Goal: Contribute content: Contribute content

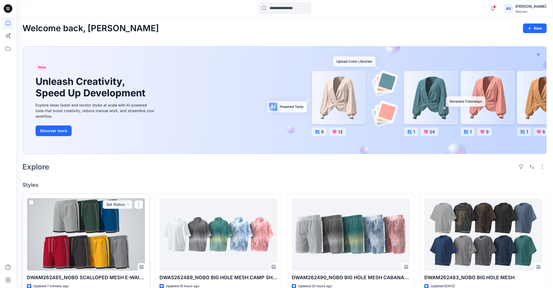
click at [113, 235] on div at bounding box center [86, 234] width 118 height 72
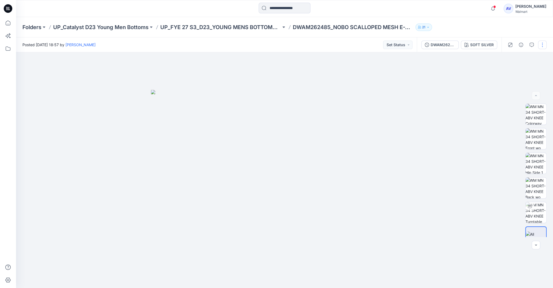
click at [544, 45] on button "button" at bounding box center [542, 45] width 9 height 9
click at [513, 70] on button "Edit" at bounding box center [519, 72] width 49 height 10
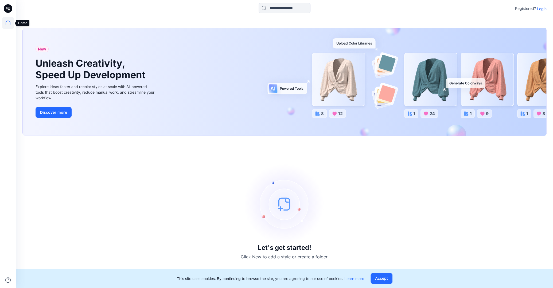
click at [7, 20] on icon at bounding box center [8, 23] width 12 height 12
click at [9, 19] on icon at bounding box center [8, 23] width 12 height 12
click at [543, 10] on p "Login" at bounding box center [542, 9] width 10 height 6
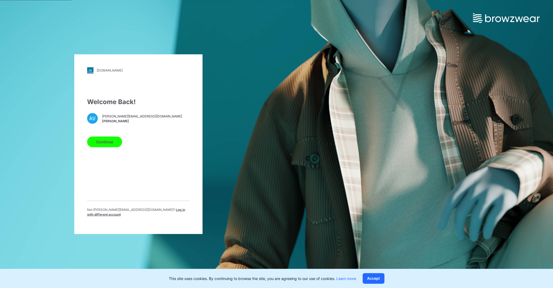
click at [103, 145] on button "Continue" at bounding box center [104, 141] width 35 height 11
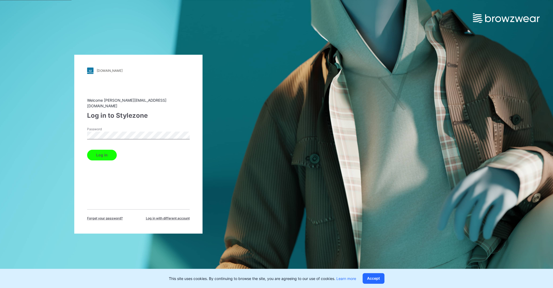
click at [106, 153] on button "Log in" at bounding box center [102, 155] width 30 height 11
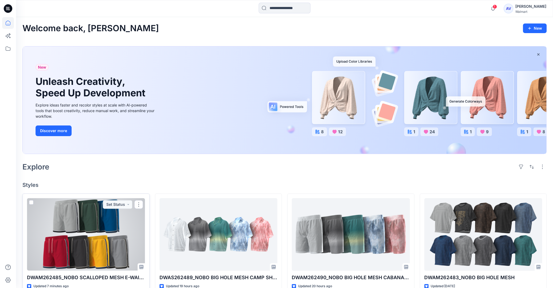
click at [115, 211] on div at bounding box center [86, 234] width 118 height 72
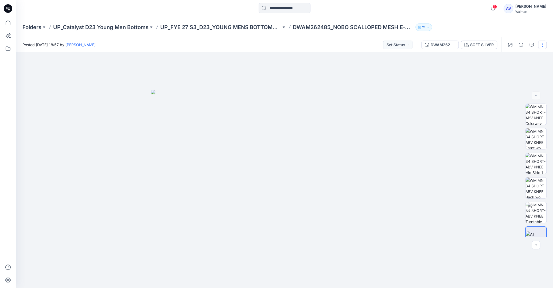
click at [543, 45] on button "button" at bounding box center [542, 45] width 9 height 9
click at [518, 70] on button "Edit" at bounding box center [519, 72] width 49 height 10
click at [539, 211] on img at bounding box center [535, 212] width 21 height 21
drag, startPoint x: 285, startPoint y: 280, endPoint x: 250, endPoint y: 270, distance: 36.8
click at [250, 270] on icon at bounding box center [285, 272] width 162 height 20
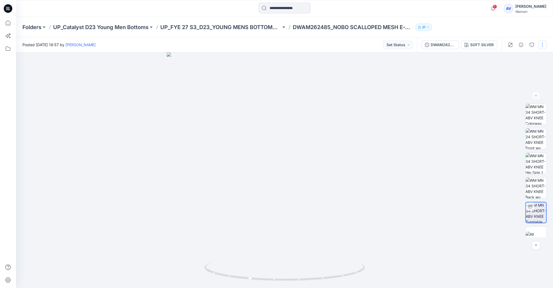
click at [541, 47] on button "button" at bounding box center [542, 45] width 9 height 9
click at [514, 72] on button "Edit" at bounding box center [519, 72] width 49 height 10
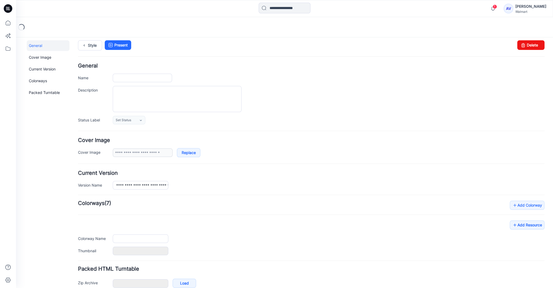
type input "**********"
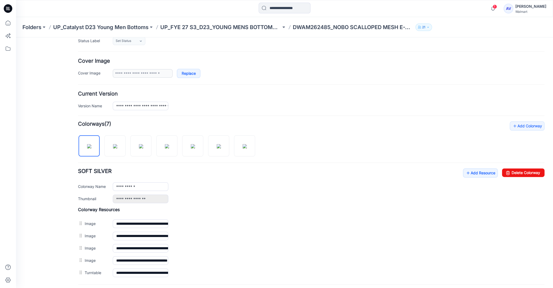
scroll to position [131, 0]
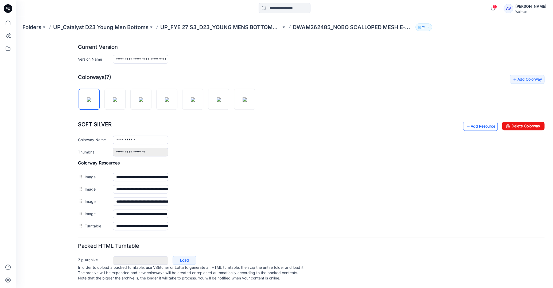
click at [483, 123] on link "Add Resource" at bounding box center [480, 126] width 35 height 9
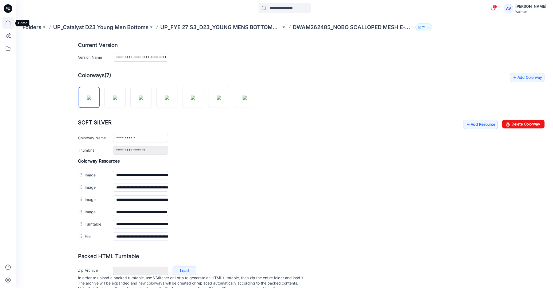
click at [8, 22] on icon at bounding box center [8, 23] width 12 height 12
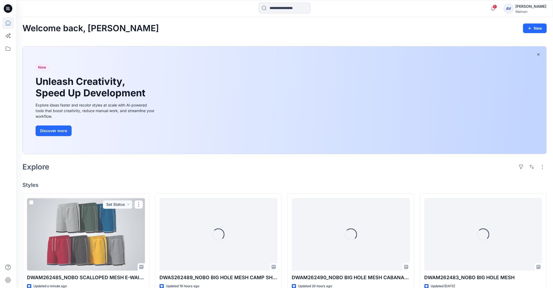
click at [91, 221] on div at bounding box center [86, 234] width 118 height 72
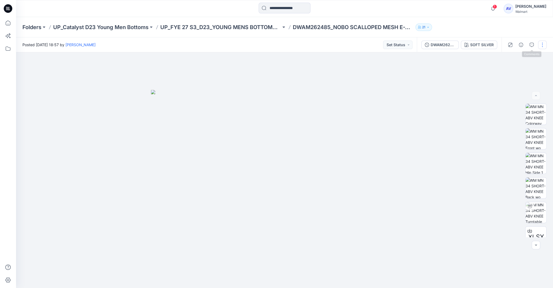
click at [539, 43] on button "button" at bounding box center [542, 45] width 9 height 9
click at [506, 74] on p "Edit" at bounding box center [508, 72] width 7 height 6
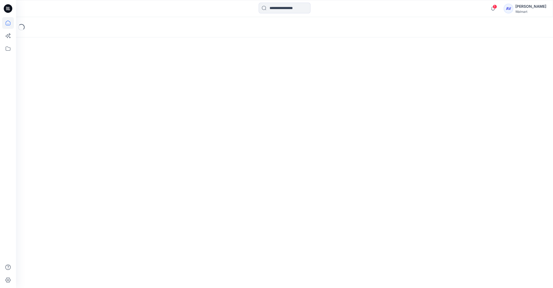
click at [8, 26] on icon at bounding box center [8, 23] width 12 height 12
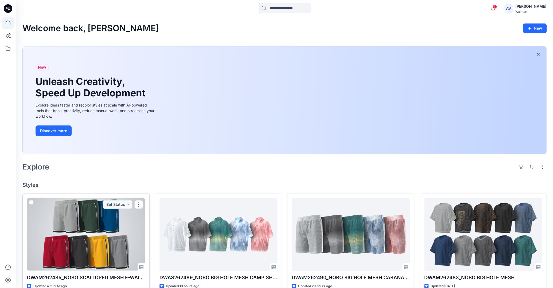
click at [101, 237] on div at bounding box center [86, 234] width 118 height 72
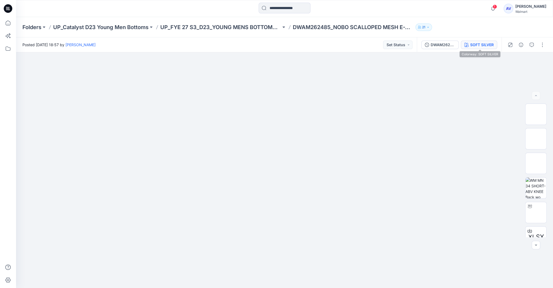
click at [484, 48] on button "SOFT SILVER" at bounding box center [479, 45] width 36 height 9
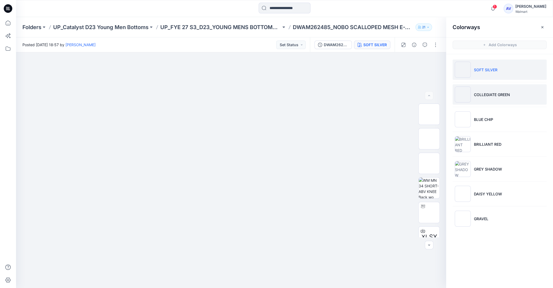
click at [488, 93] on p "COLLEGIATE GREEN" at bounding box center [492, 95] width 36 height 6
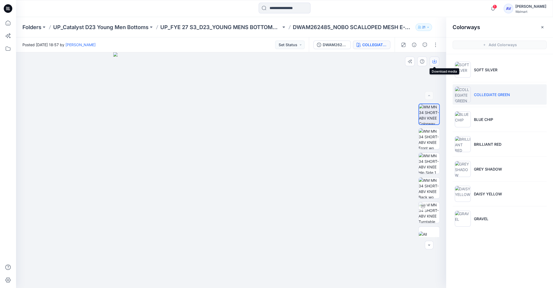
click at [435, 63] on icon "button" at bounding box center [434, 61] width 4 height 4
click at [495, 121] on li "BLUE CHIP" at bounding box center [499, 119] width 94 height 20
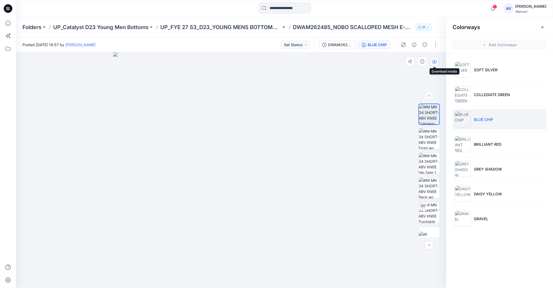
drag, startPoint x: 434, startPoint y: 63, endPoint x: 444, endPoint y: 69, distance: 11.9
click at [434, 63] on icon "button" at bounding box center [434, 61] width 4 height 4
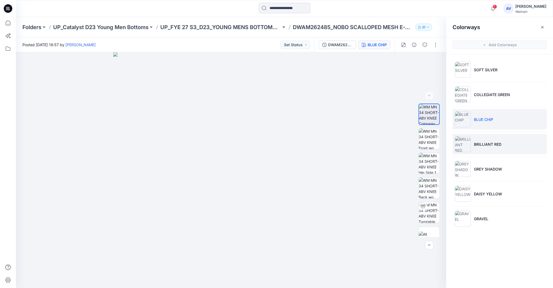
click at [491, 142] on p "BRILLIANT RED" at bounding box center [488, 145] width 28 height 6
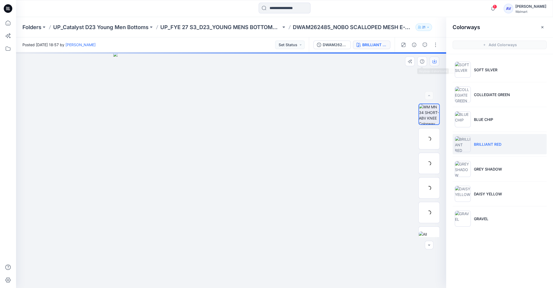
click at [433, 60] on icon "button" at bounding box center [434, 61] width 4 height 4
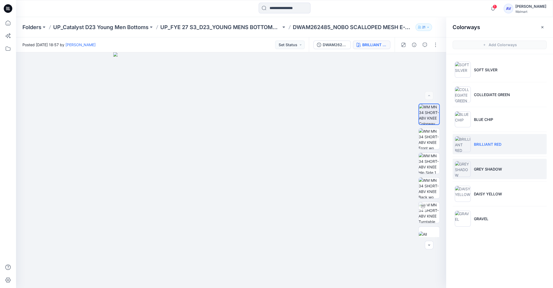
click at [478, 163] on li "GREY SHADOW" at bounding box center [499, 169] width 94 height 20
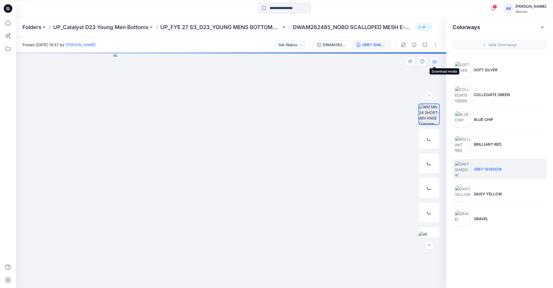
click at [435, 64] on icon "button" at bounding box center [434, 61] width 4 height 4
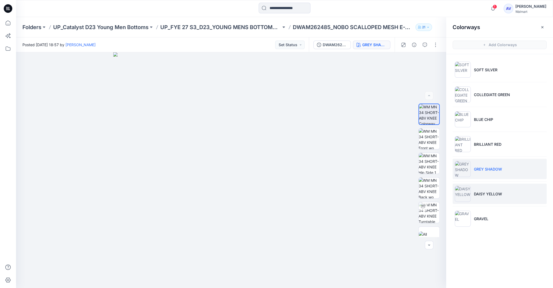
click at [489, 190] on li "DAISY YELLOW" at bounding box center [499, 194] width 94 height 20
click at [435, 61] on icon "button" at bounding box center [434, 61] width 4 height 4
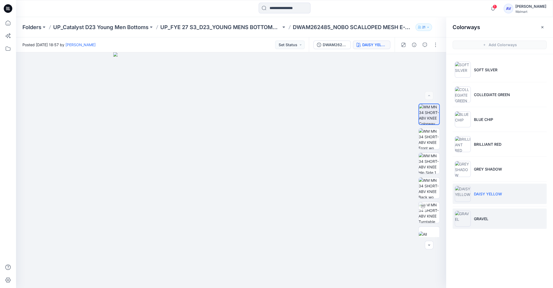
click at [483, 221] on li "GRAVEL" at bounding box center [499, 219] width 94 height 20
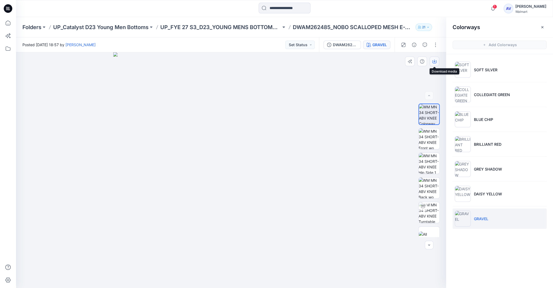
click at [434, 61] on icon "button" at bounding box center [434, 61] width 4 height 4
click at [7, 26] on icon at bounding box center [8, 23] width 12 height 12
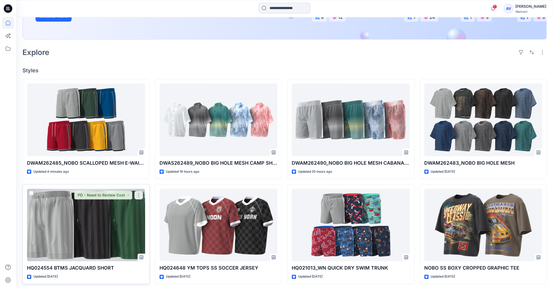
scroll to position [113, 0]
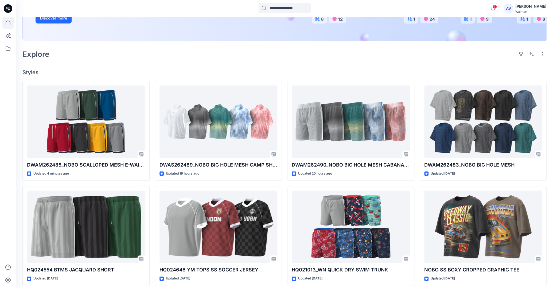
click at [497, 11] on icon "button" at bounding box center [493, 8] width 10 height 11
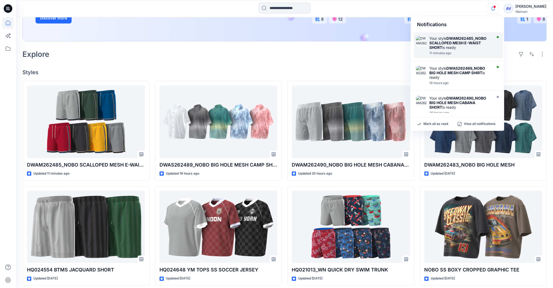
click at [439, 44] on strong "DWAM262485_NOBO SCALLOPED MESH E-WAIST SHORT" at bounding box center [457, 43] width 57 height 14
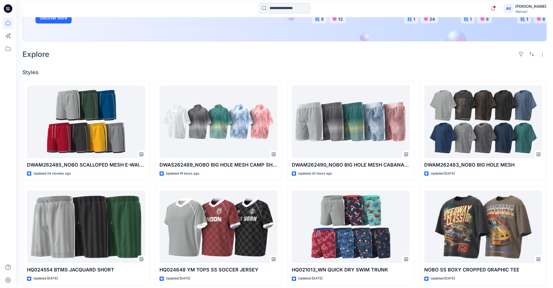
scroll to position [113, 0]
